Goal: Register for event/course

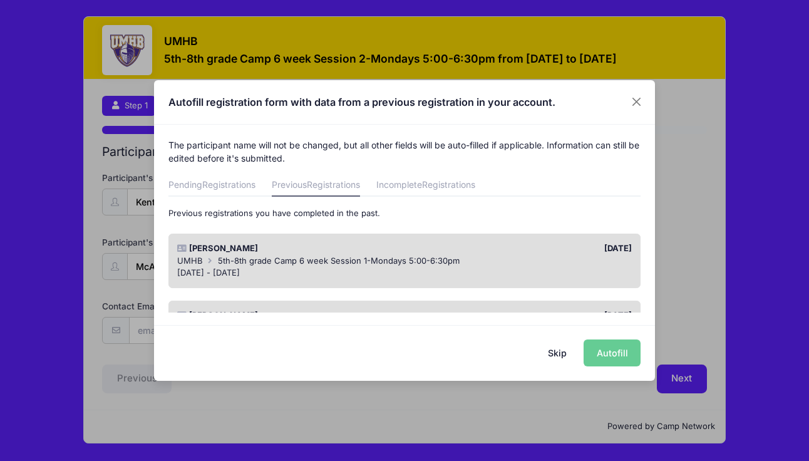
click at [324, 257] on span "5th-8th grade Camp 6 week Session 1-Mondays 5:00-6:30pm" at bounding box center [339, 260] width 242 height 10
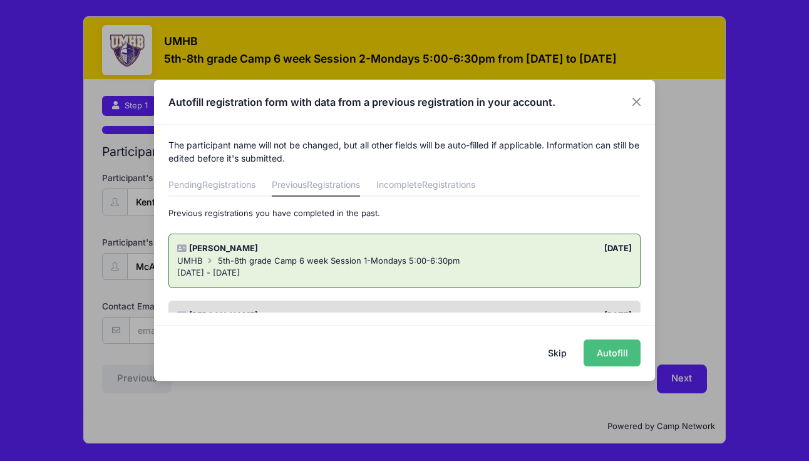
click at [603, 357] on button "Autofill" at bounding box center [611, 352] width 57 height 27
type input "[PERSON_NAME][EMAIL_ADDRESS][DOMAIN_NAME]"
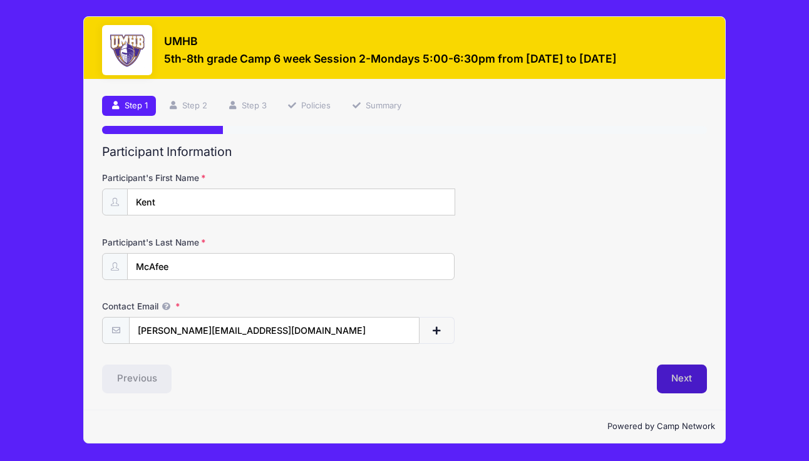
click at [685, 376] on button "Next" at bounding box center [682, 378] width 51 height 29
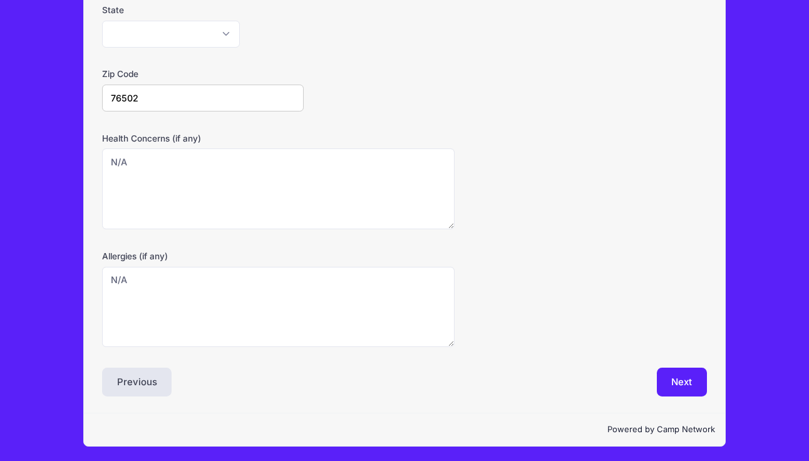
scroll to position [362, 0]
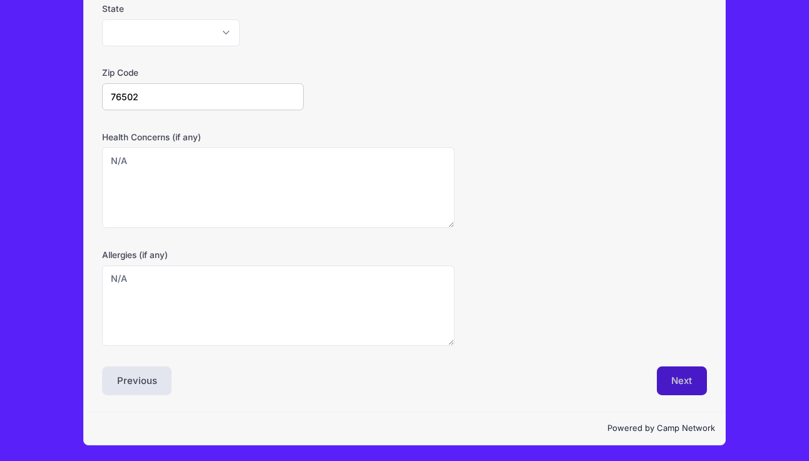
click at [659, 372] on button "Next" at bounding box center [682, 380] width 51 height 29
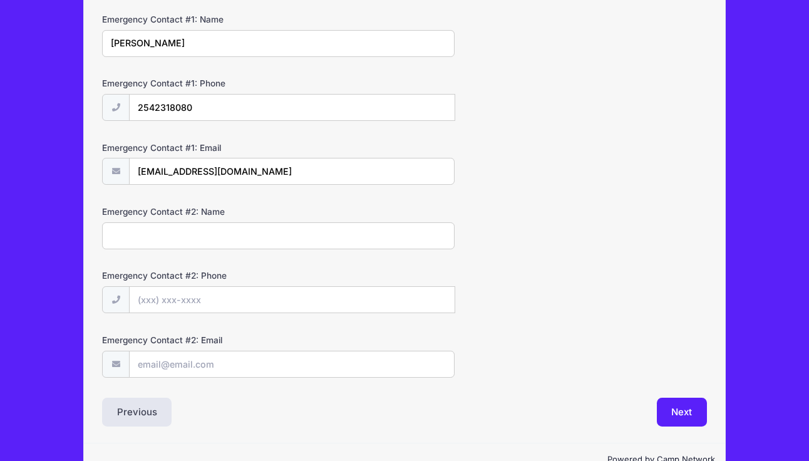
scroll to position [382, 0]
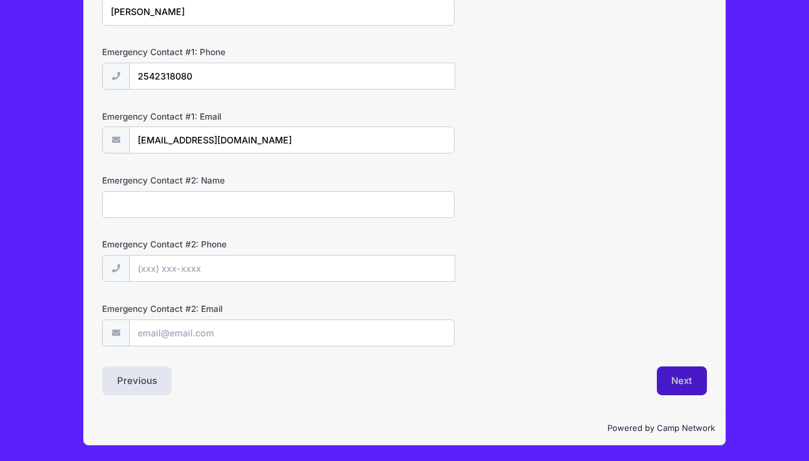
click at [684, 384] on button "Next" at bounding box center [682, 380] width 51 height 29
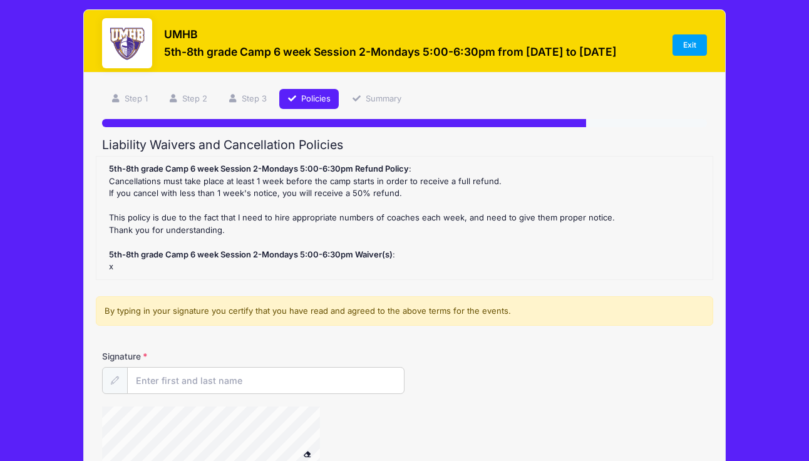
scroll to position [0, 0]
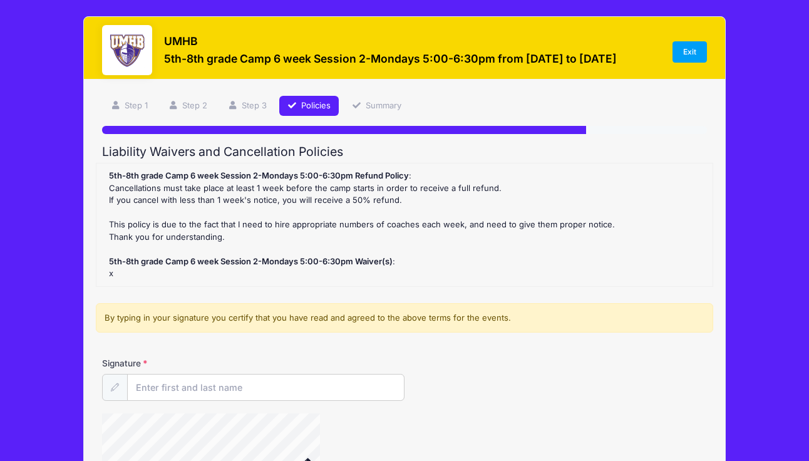
click at [318, 369] on div "Signature" at bounding box center [404, 379] width 605 height 44
click at [303, 384] on input "Signature" at bounding box center [266, 387] width 276 height 27
type input "[PERSON_NAME]"
click at [296, 454] on button at bounding box center [307, 462] width 22 height 16
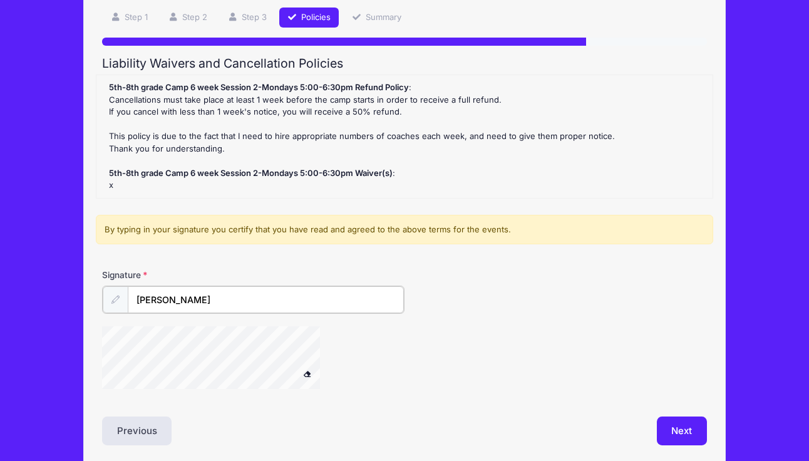
scroll to position [138, 0]
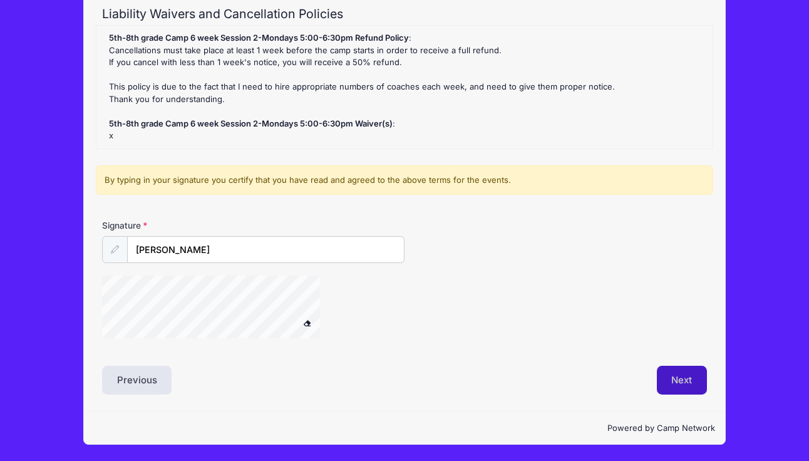
click at [674, 376] on button "Next" at bounding box center [682, 380] width 51 height 29
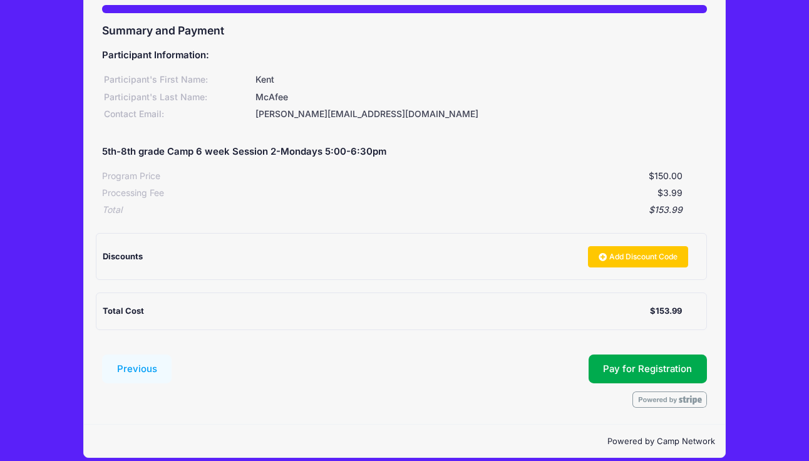
scroll to position [134, 0]
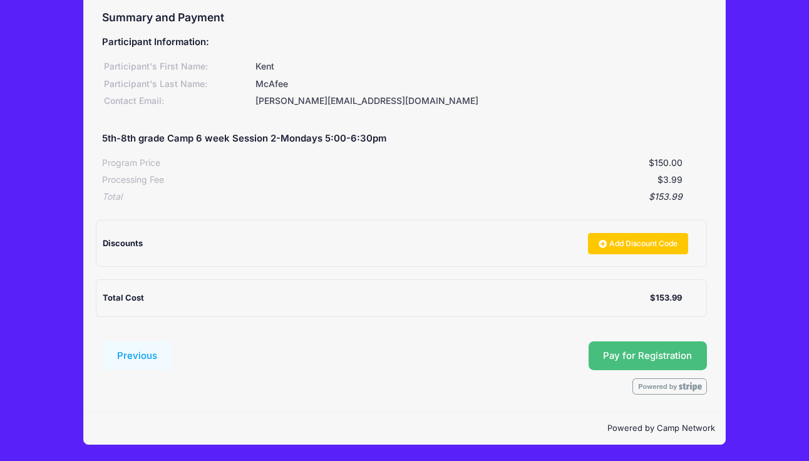
click at [650, 352] on button "Pay for Registration" at bounding box center [647, 355] width 119 height 29
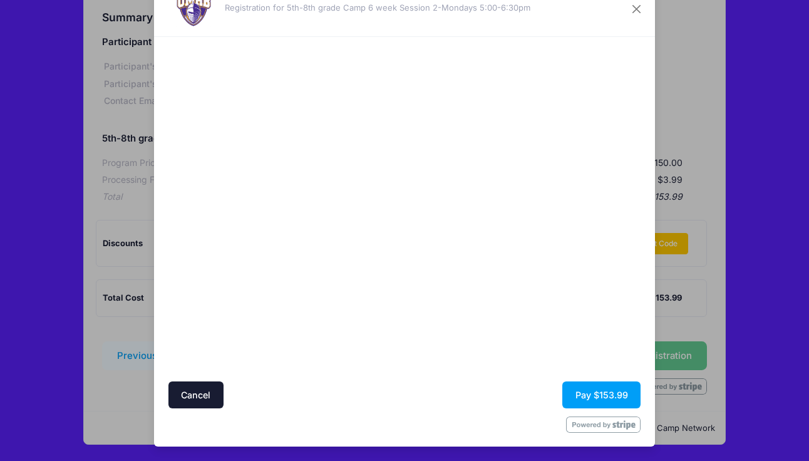
scroll to position [0, 0]
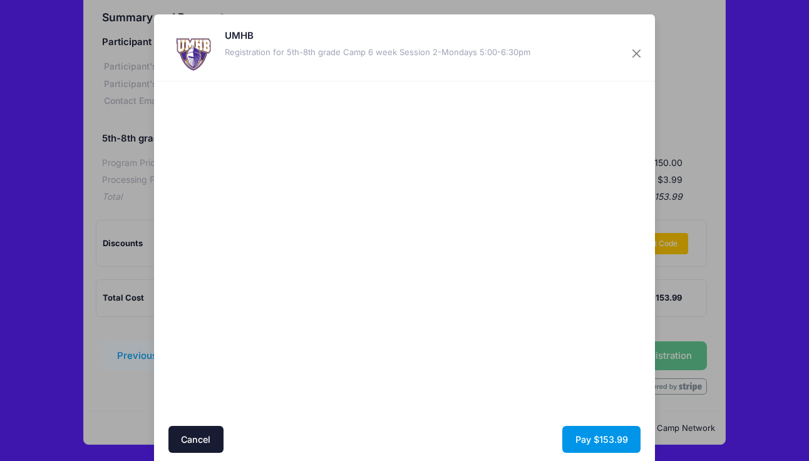
click at [594, 443] on button "Pay $153.99" at bounding box center [601, 439] width 78 height 27
